Goal: Information Seeking & Learning: Learn about a topic

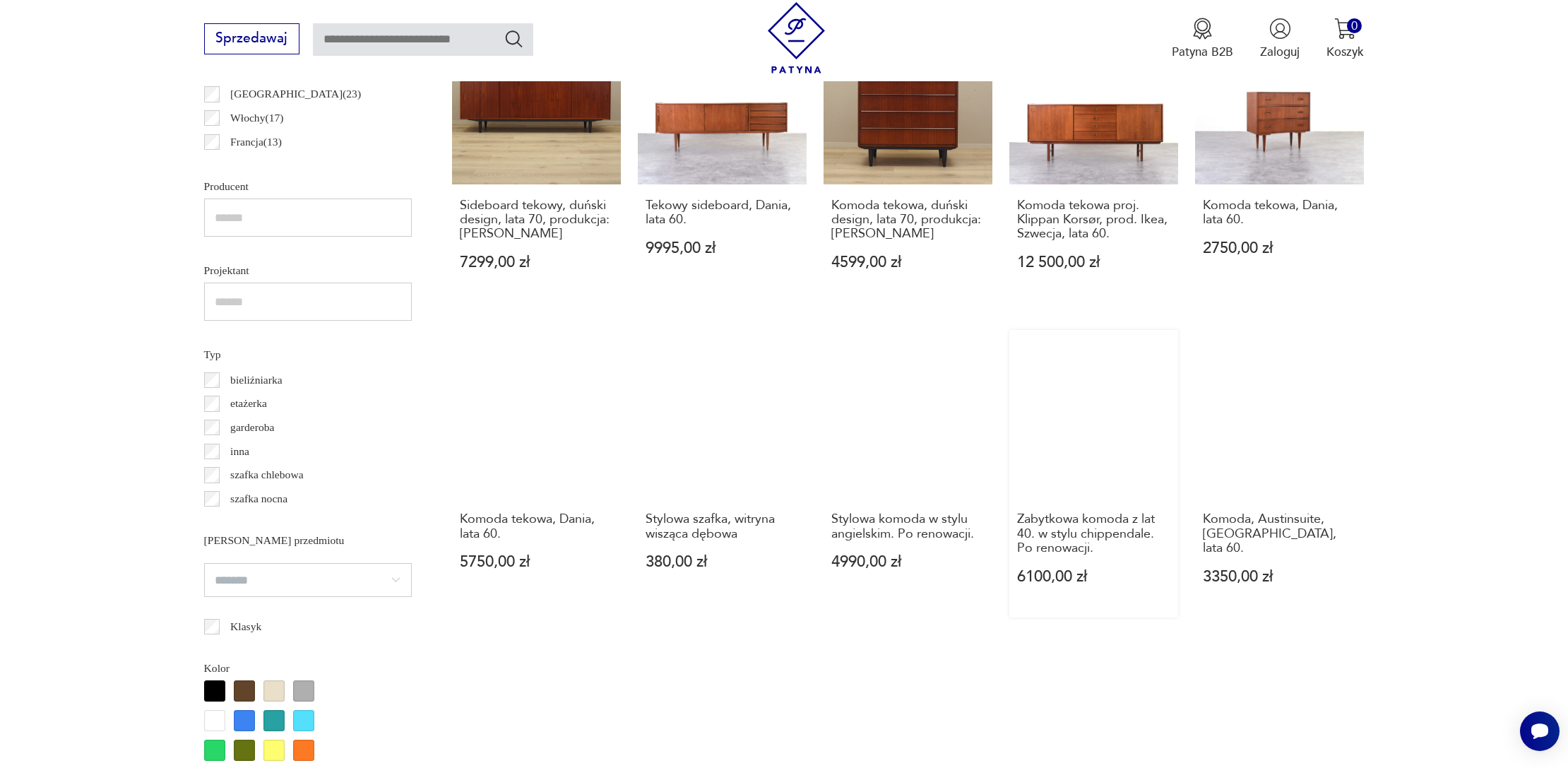
scroll to position [847, 0]
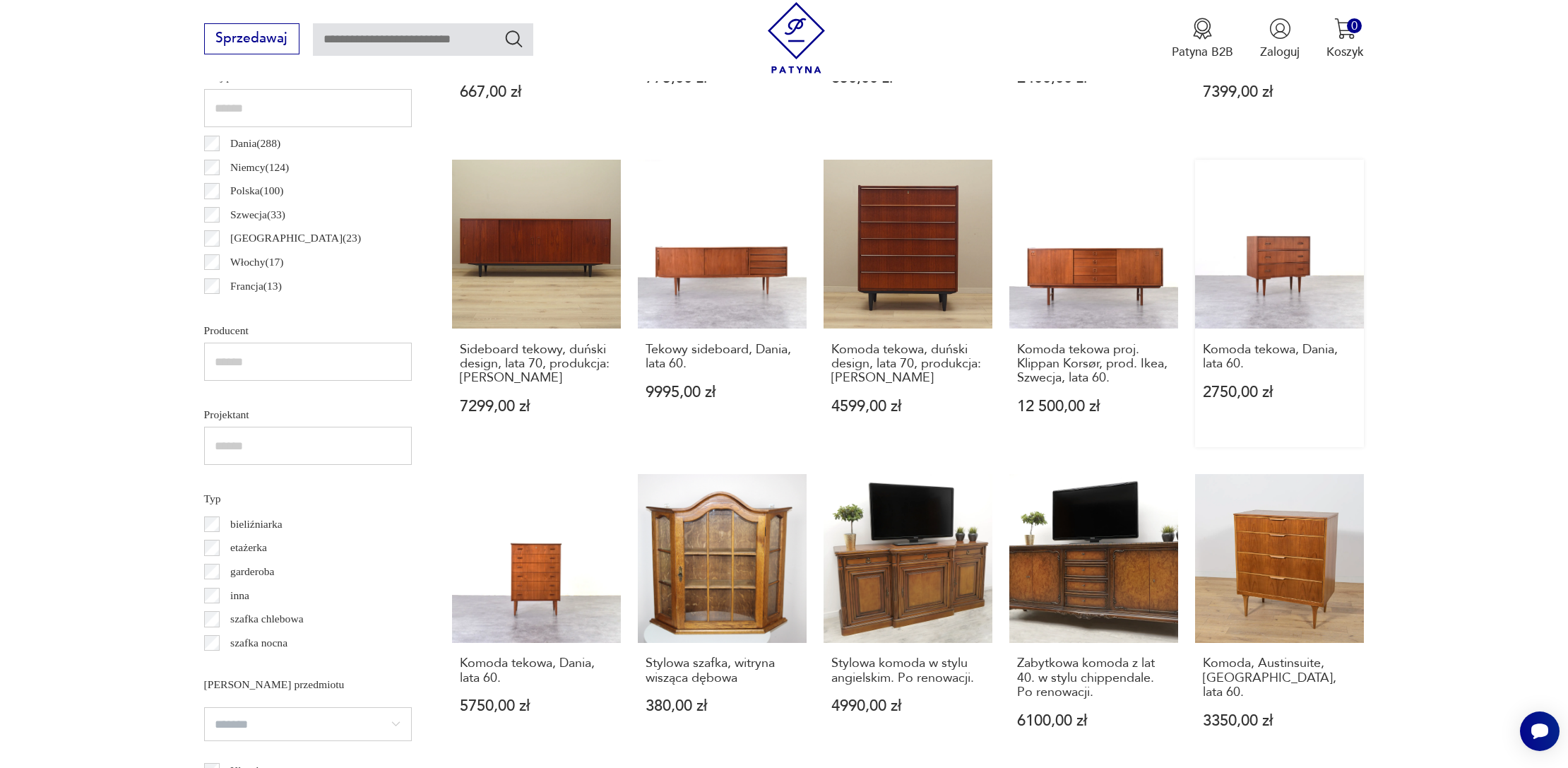
click at [1298, 265] on link "Komoda tekowa, Dania, lata 60. 2750,00 zł" at bounding box center [1279, 303] width 169 height 287
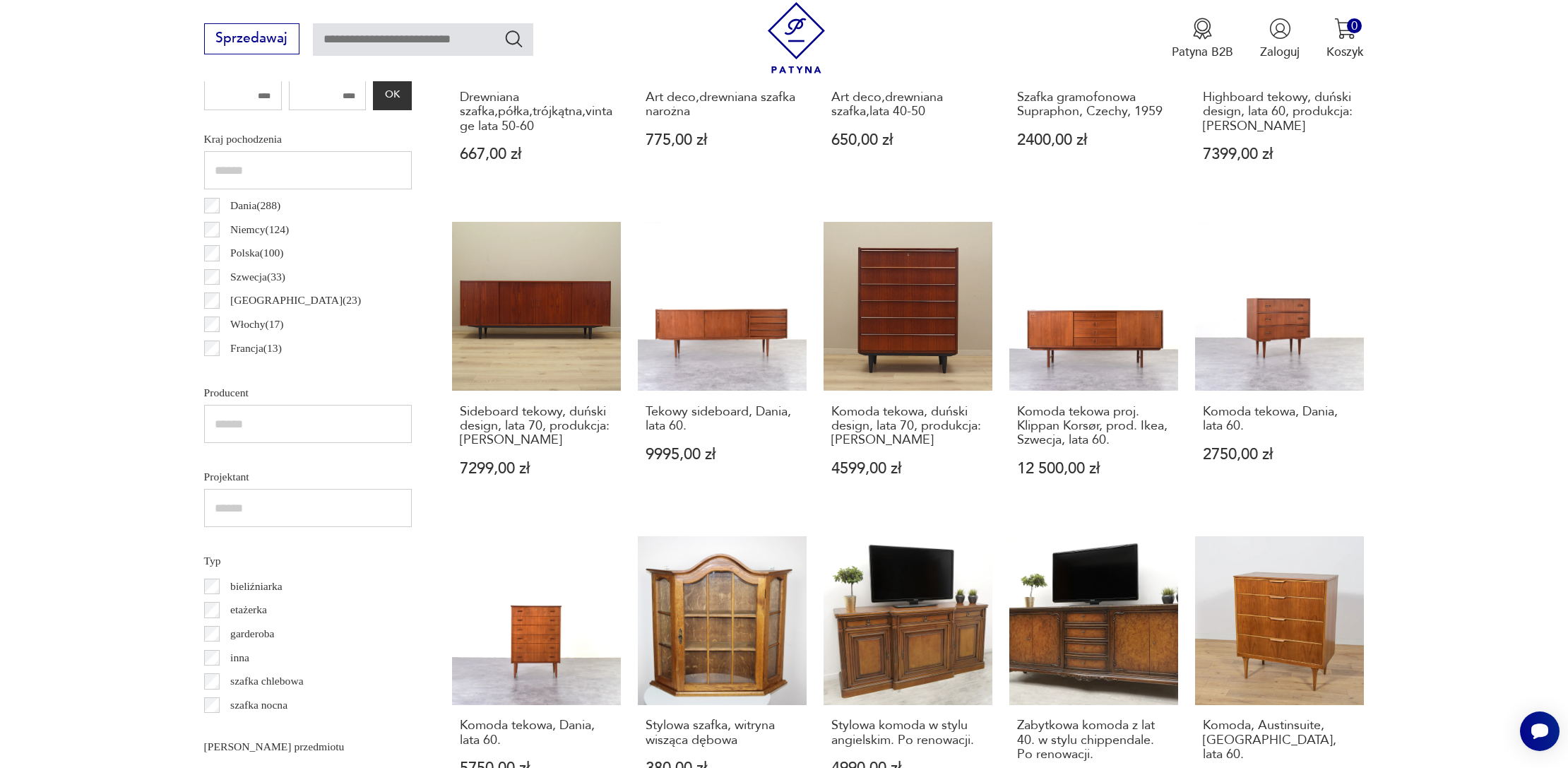
scroll to position [858, 0]
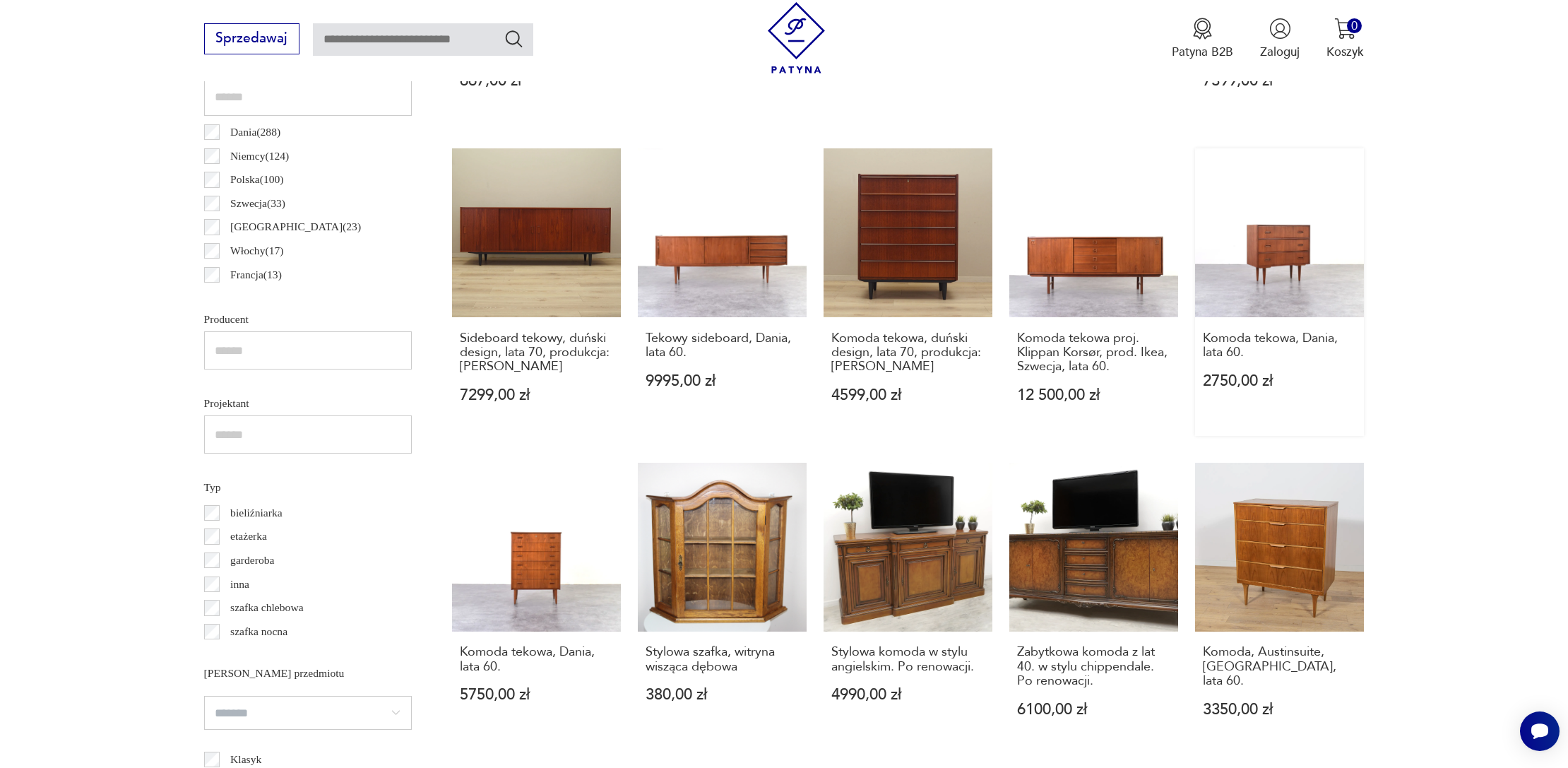
click at [1269, 257] on link "Komoda tekowa, Dania, lata 60. 2750,00 zł" at bounding box center [1279, 292] width 169 height 287
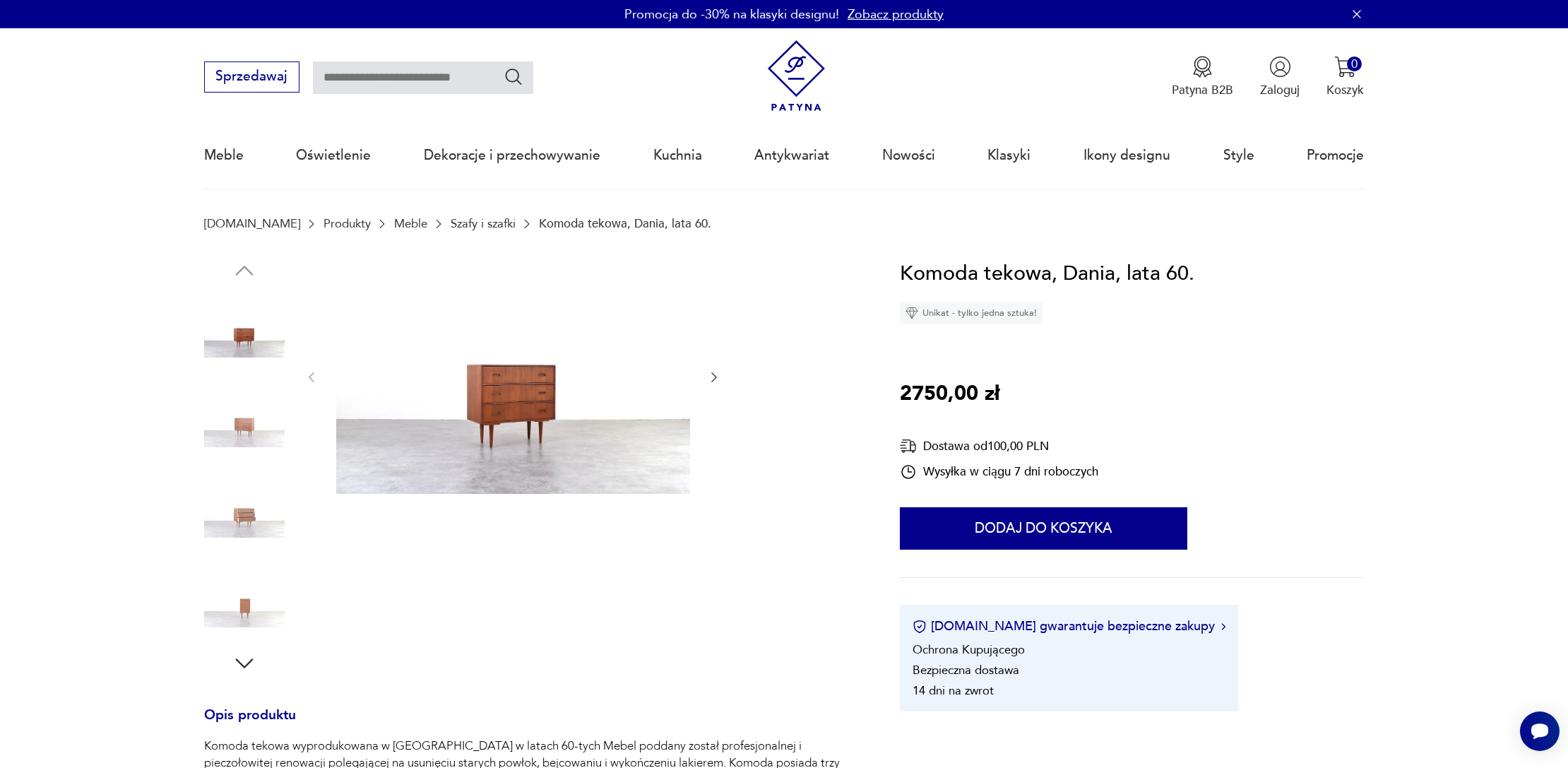
click at [529, 397] on img at bounding box center [513, 376] width 354 height 236
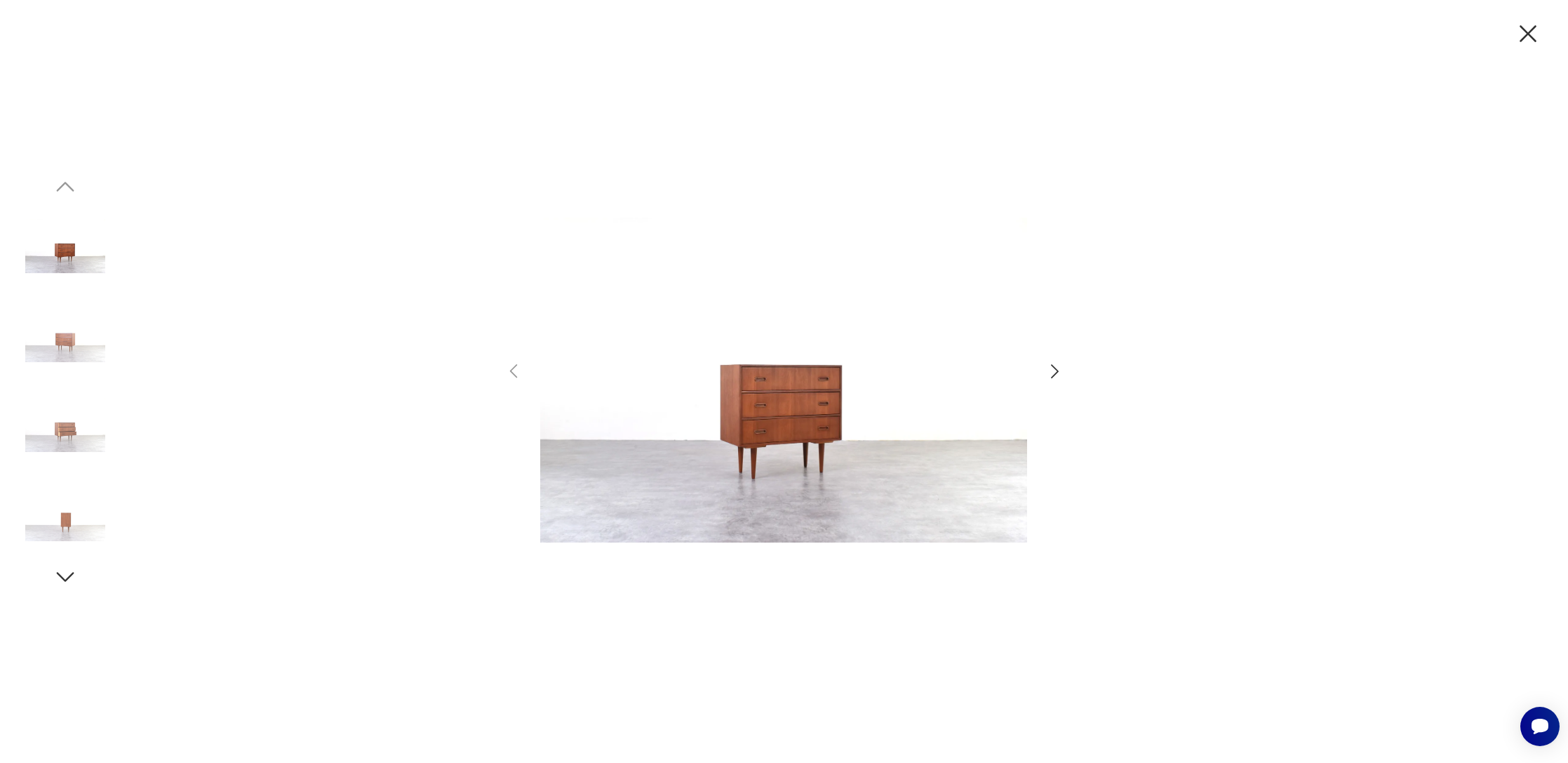
click at [765, 408] on img at bounding box center [783, 380] width 487 height 610
click at [1058, 372] on icon "button" at bounding box center [1055, 371] width 20 height 20
click at [800, 420] on img at bounding box center [783, 380] width 487 height 610
click at [1055, 367] on icon "button" at bounding box center [1055, 371] width 20 height 20
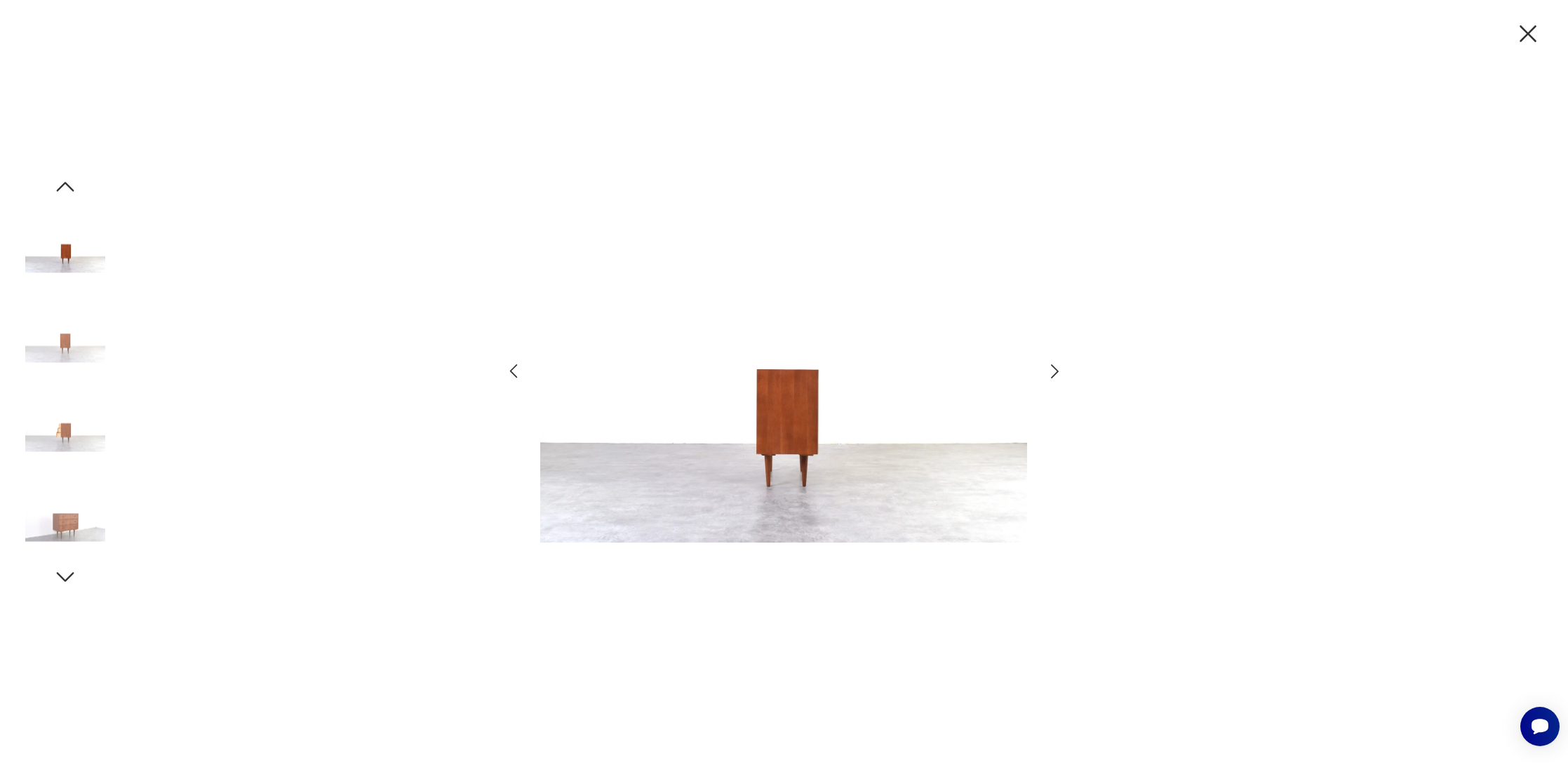
click at [1055, 367] on icon "button" at bounding box center [1055, 371] width 20 height 20
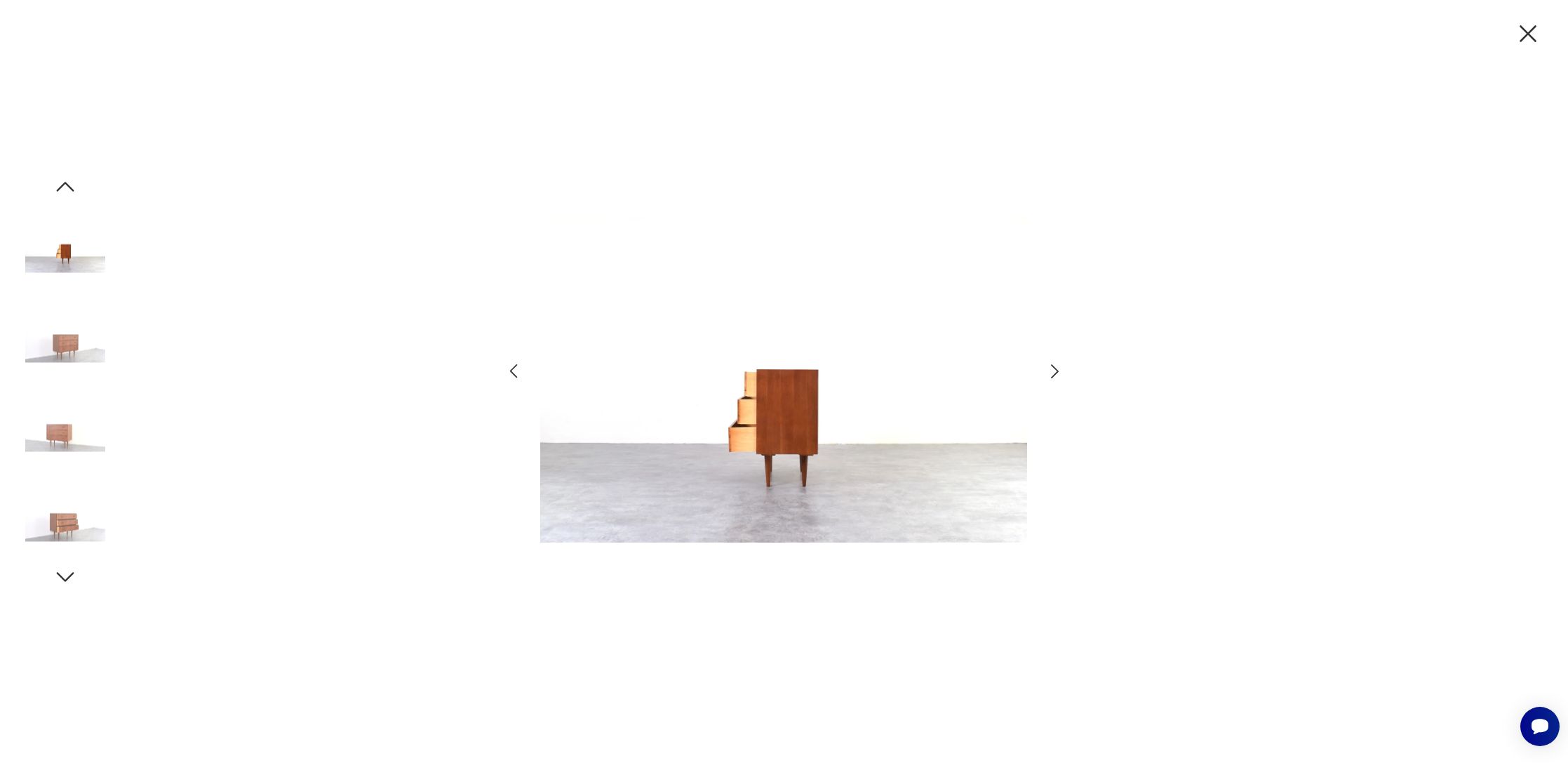
click at [1055, 367] on icon "button" at bounding box center [1055, 371] width 20 height 20
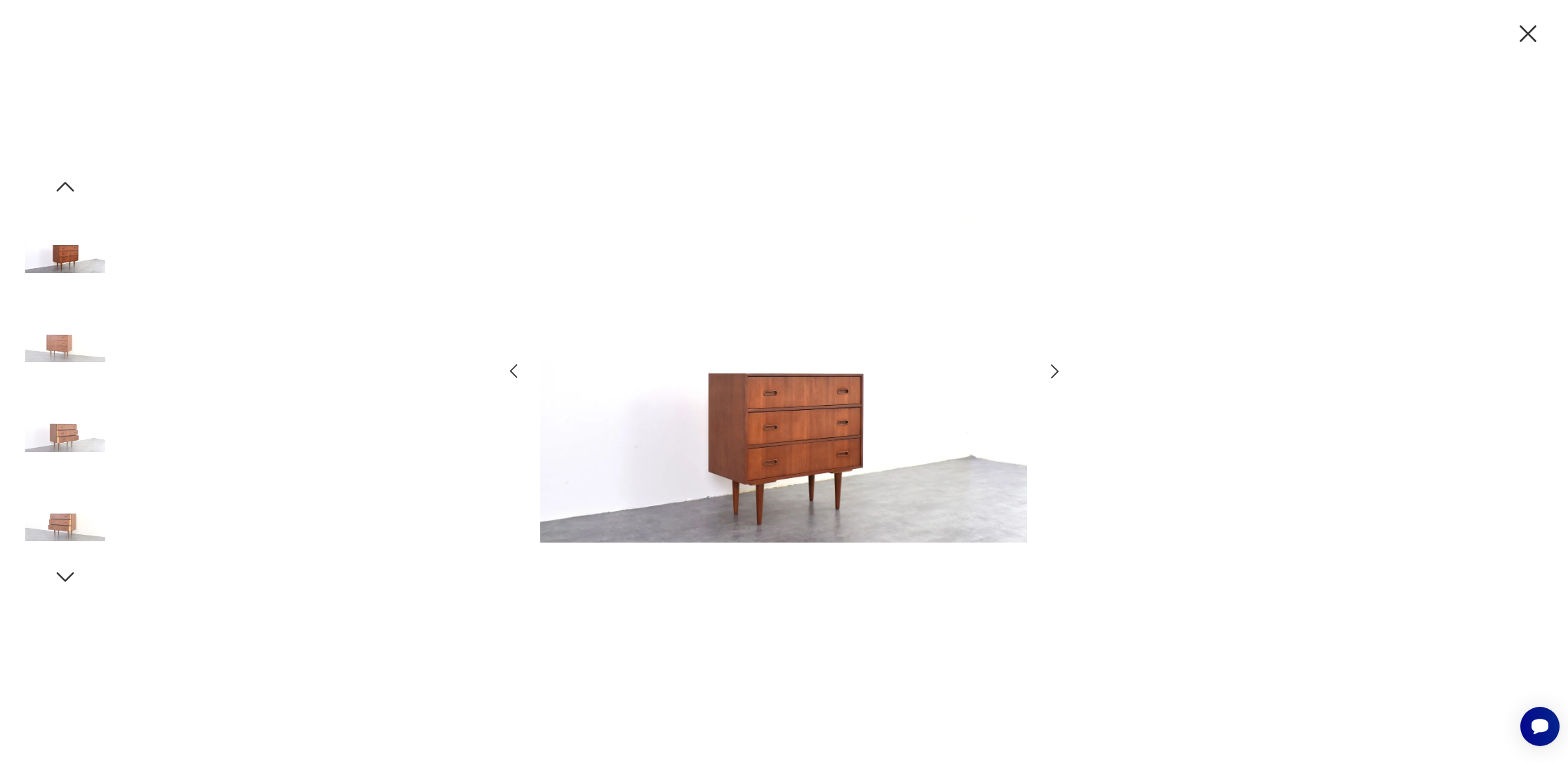
click at [1055, 367] on icon "button" at bounding box center [1055, 371] width 8 height 14
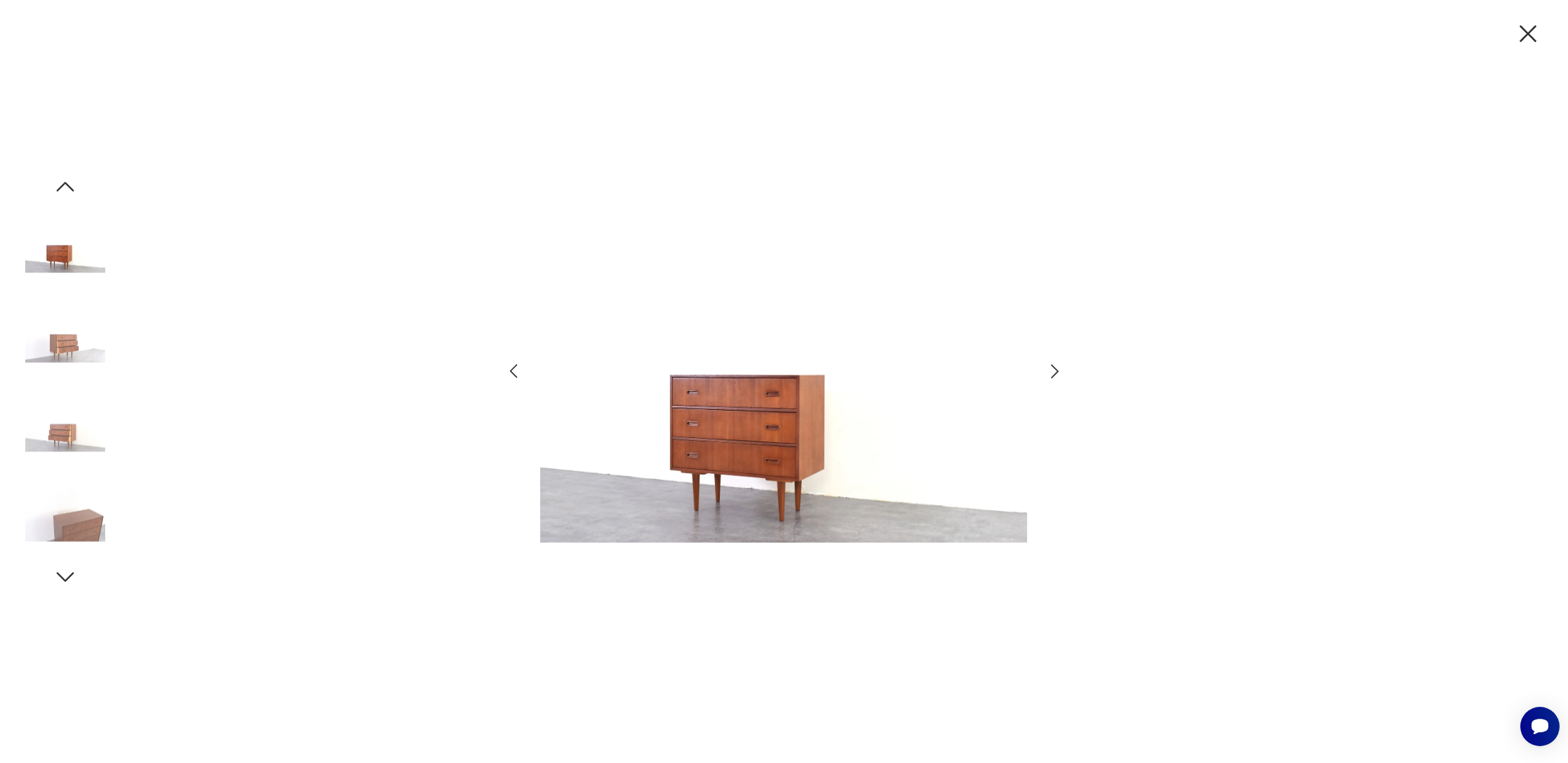
click at [1055, 367] on icon "button" at bounding box center [1055, 371] width 8 height 14
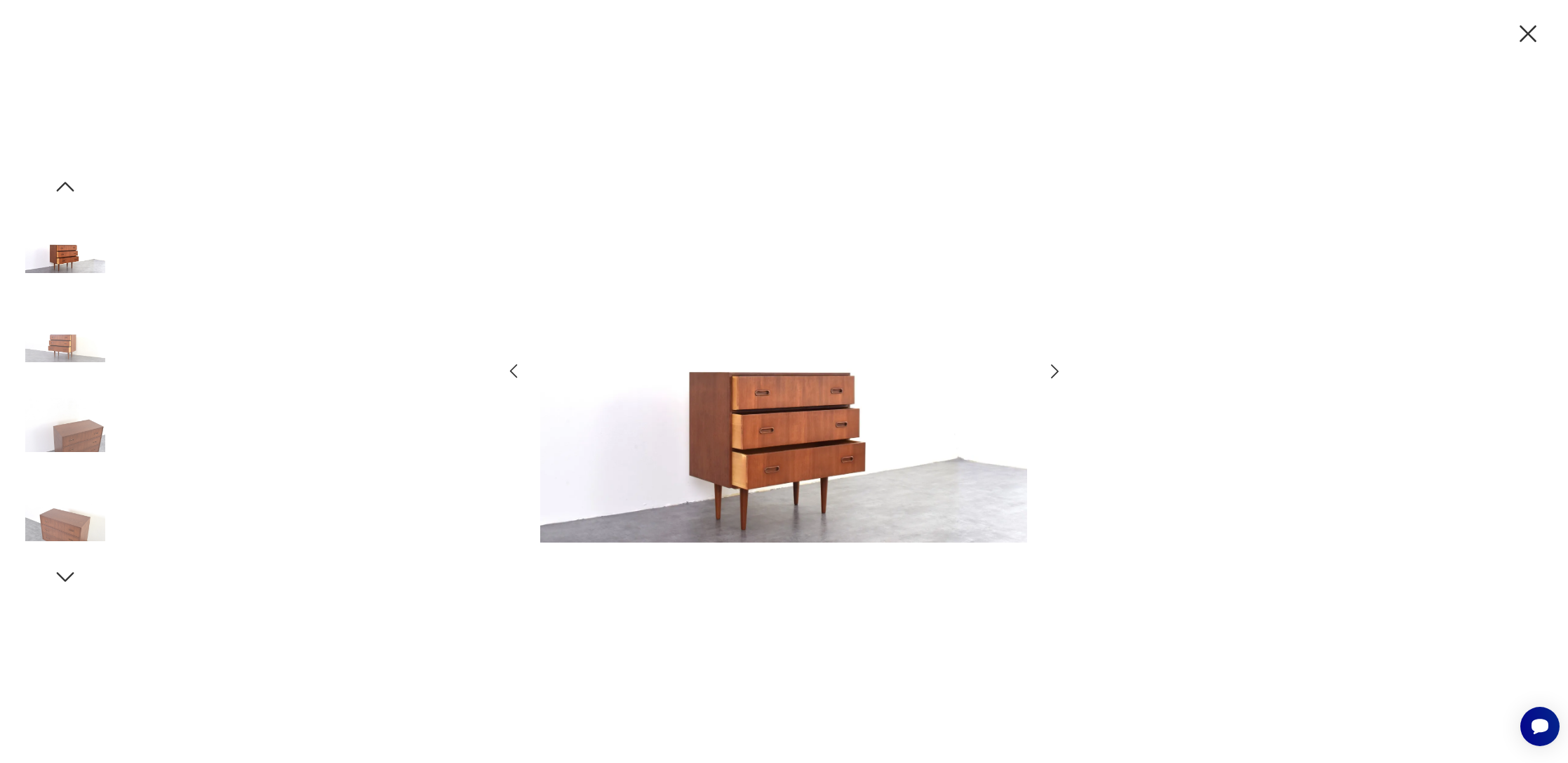
click at [692, 411] on img at bounding box center [783, 380] width 487 height 610
click at [1529, 34] on icon "button" at bounding box center [1527, 33] width 17 height 17
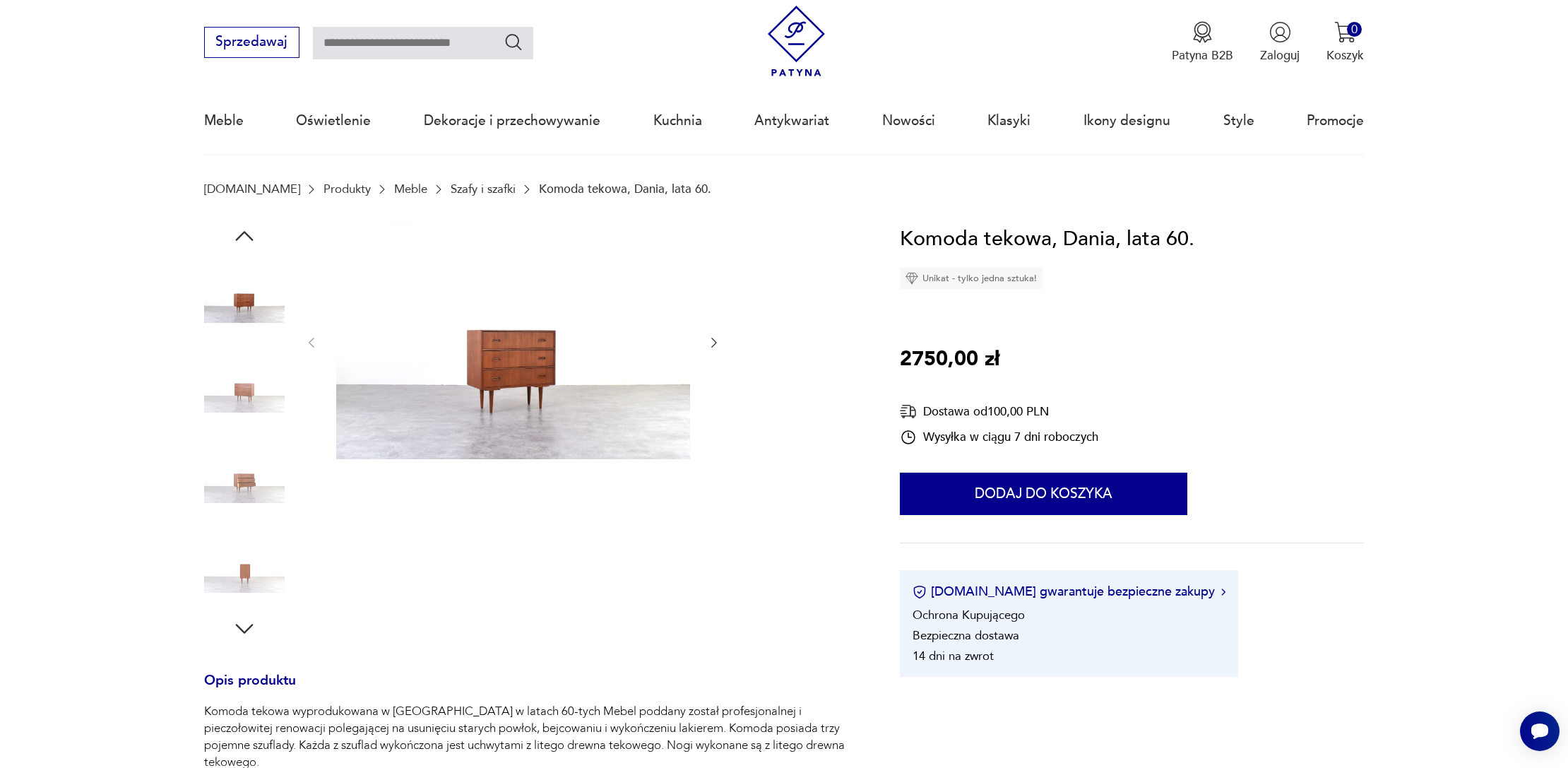
scroll to position [28, 0]
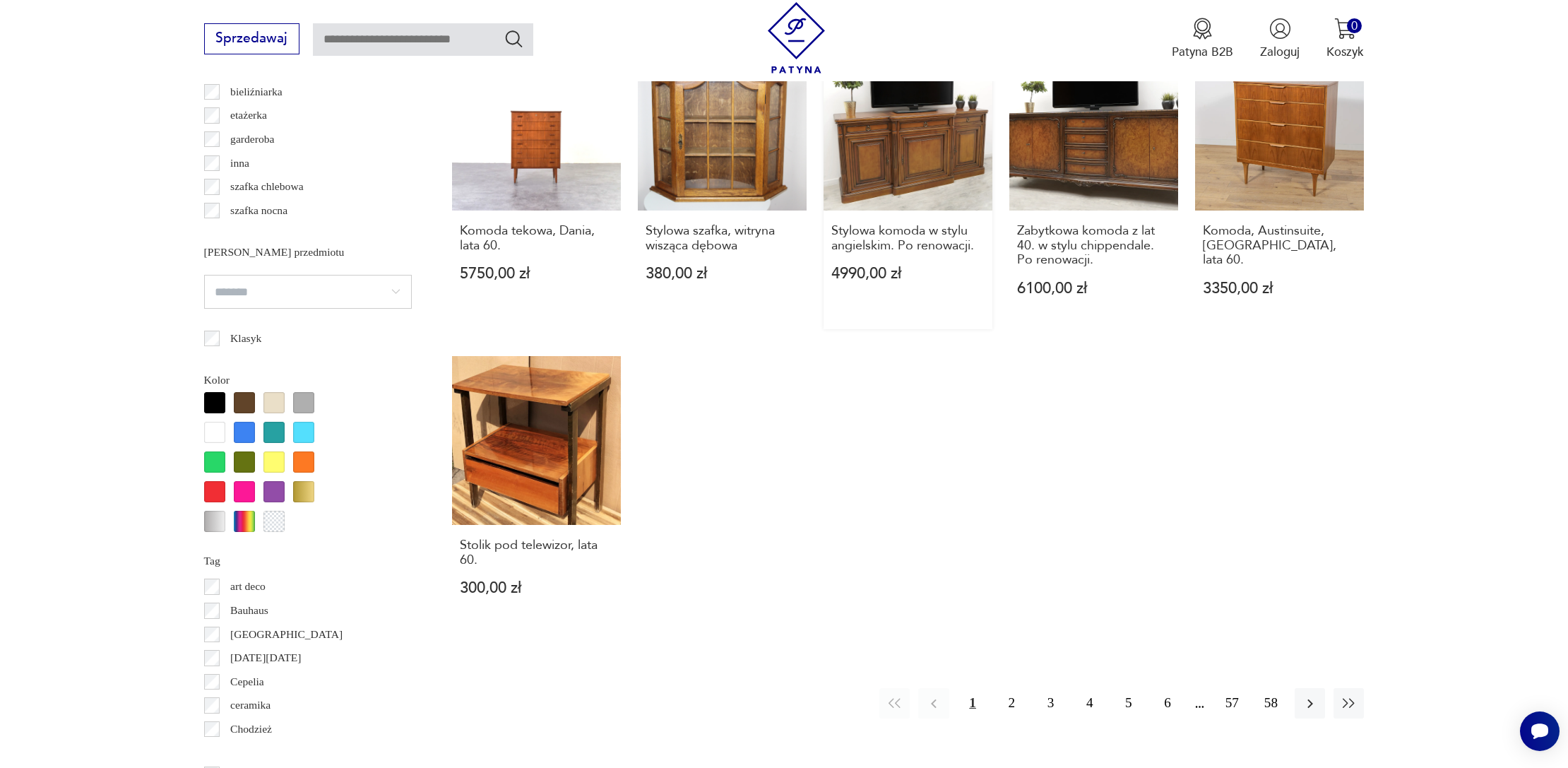
scroll to position [1324, 0]
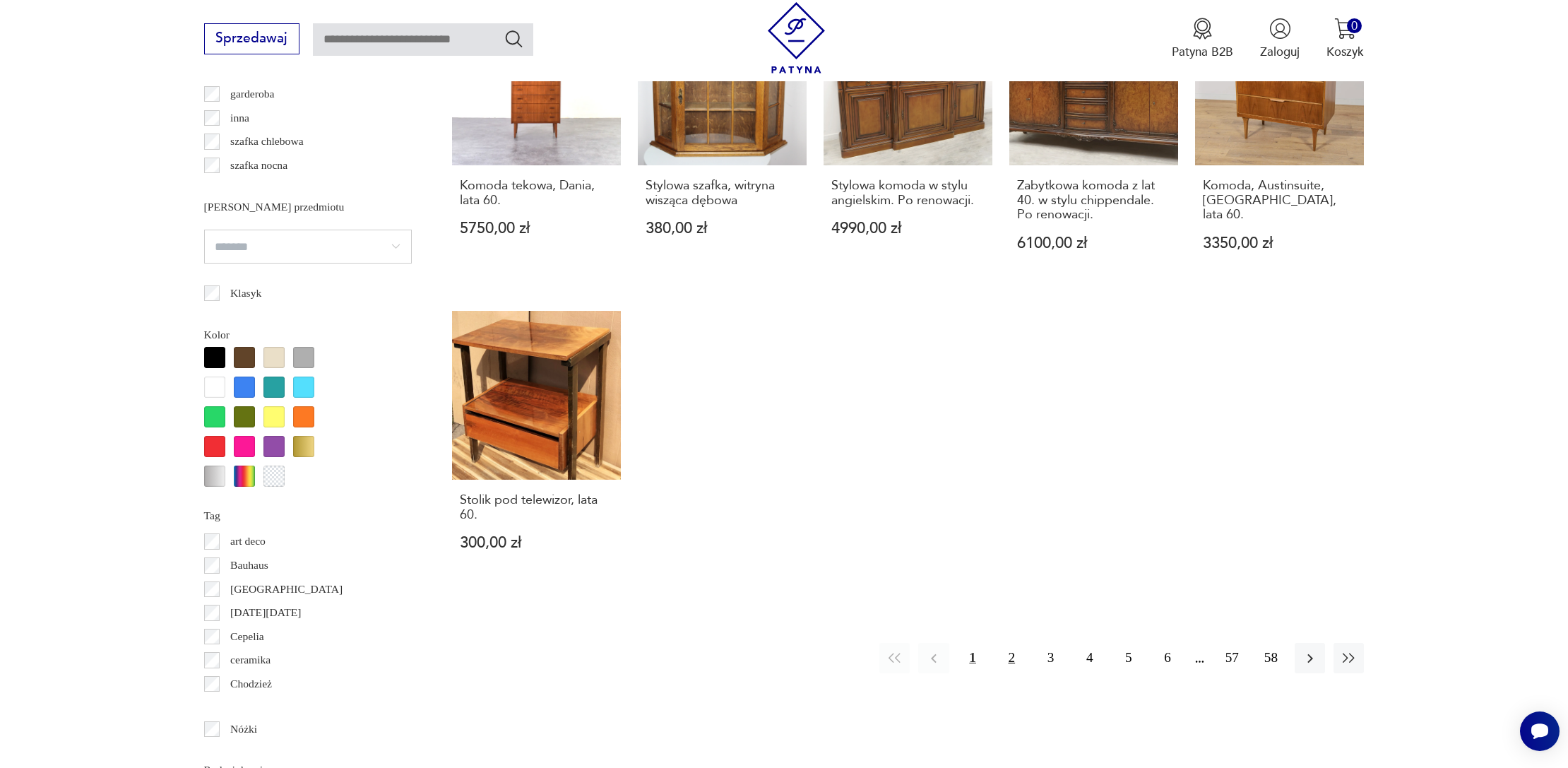
click at [1012, 656] on button "2" at bounding box center [1012, 658] width 31 height 31
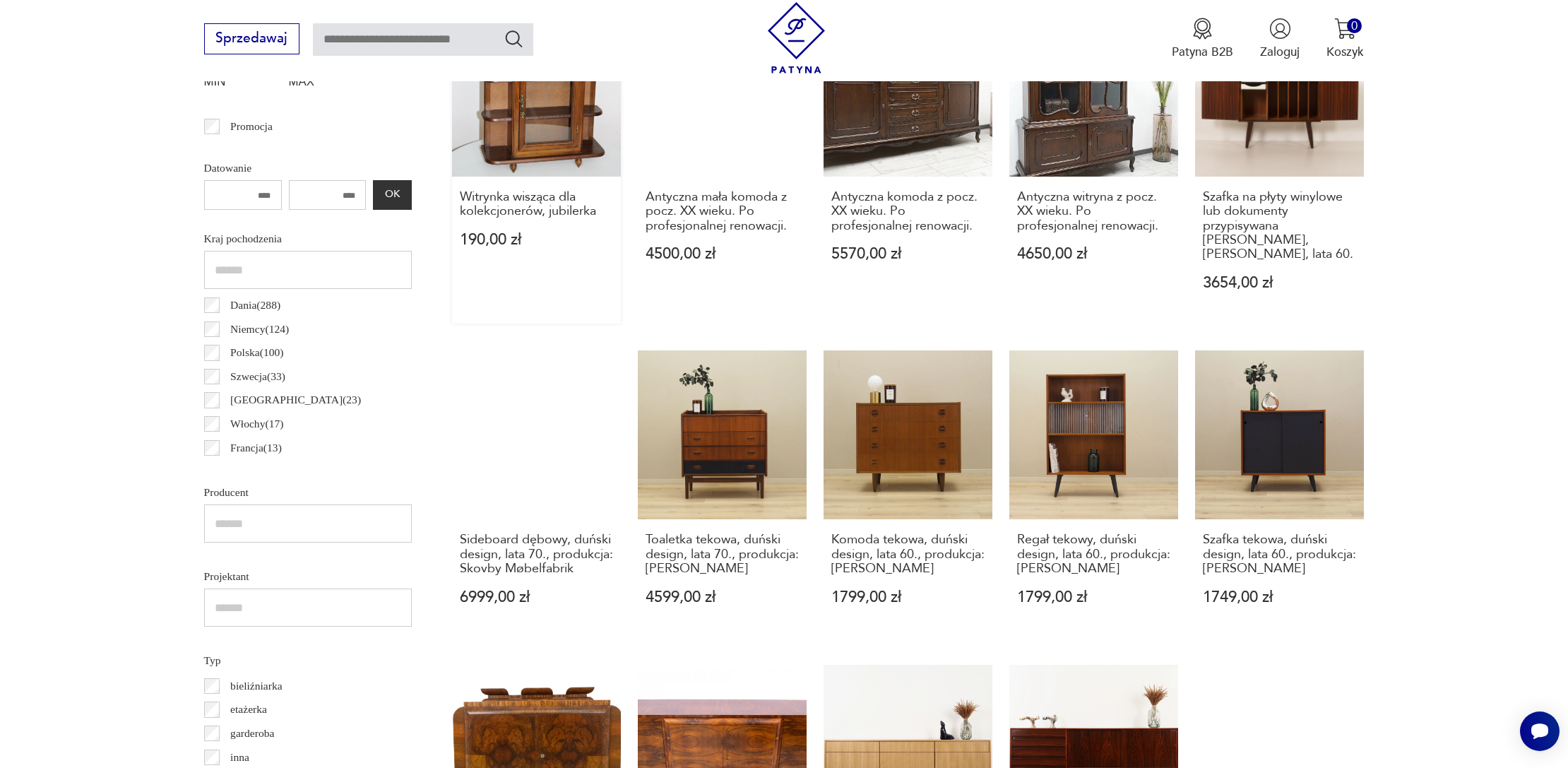
scroll to position [793, 0]
